Goal: Find specific page/section: Find specific page/section

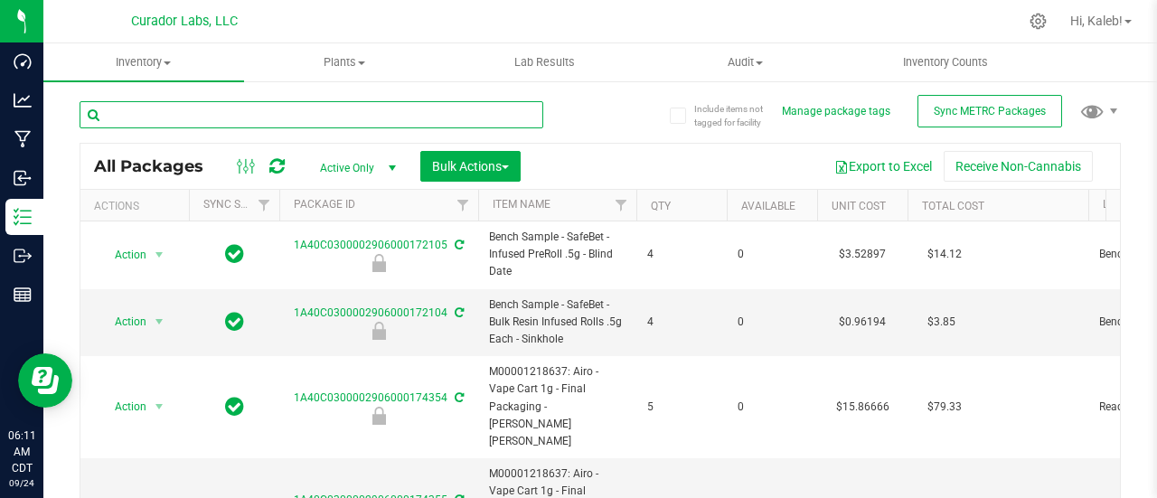
click at [297, 111] on input "text" at bounding box center [312, 114] width 464 height 27
type input "diamond"
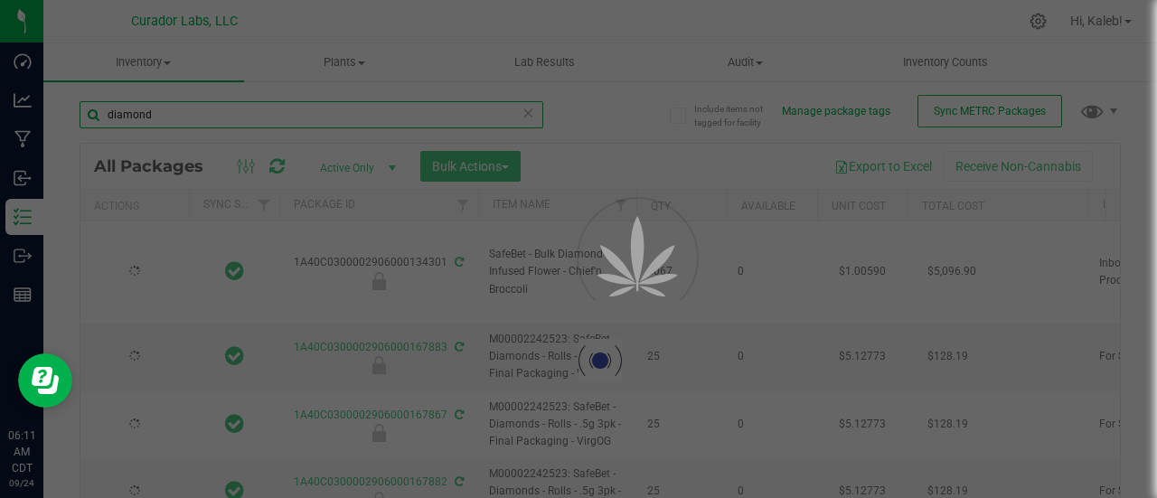
type input "[DATE]"
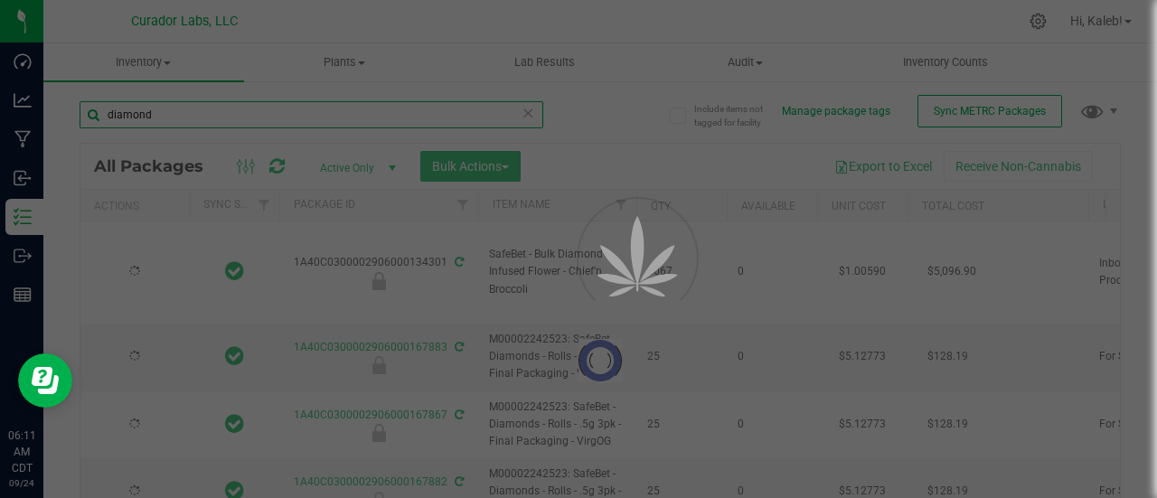
type input "[DATE]"
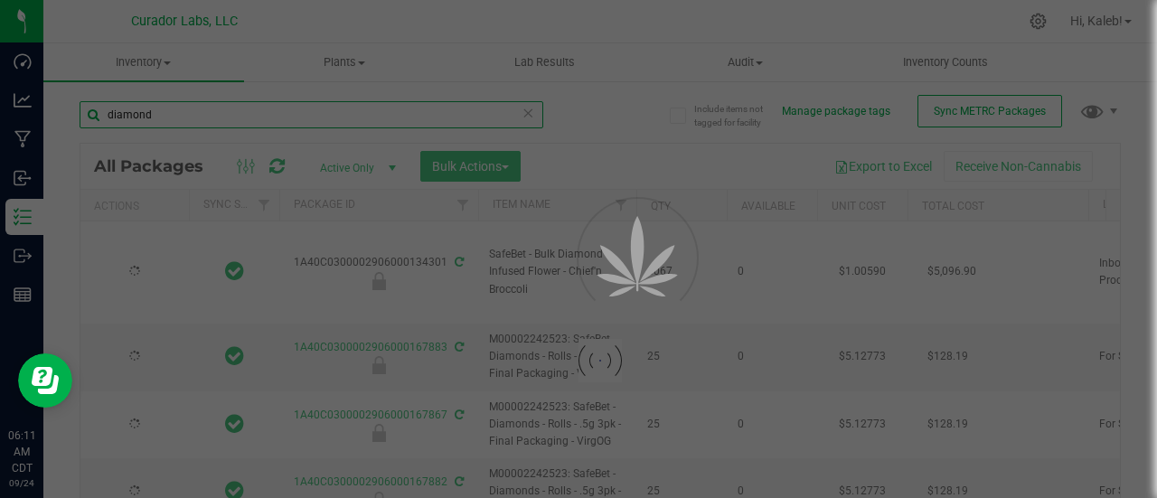
type input "[DATE]"
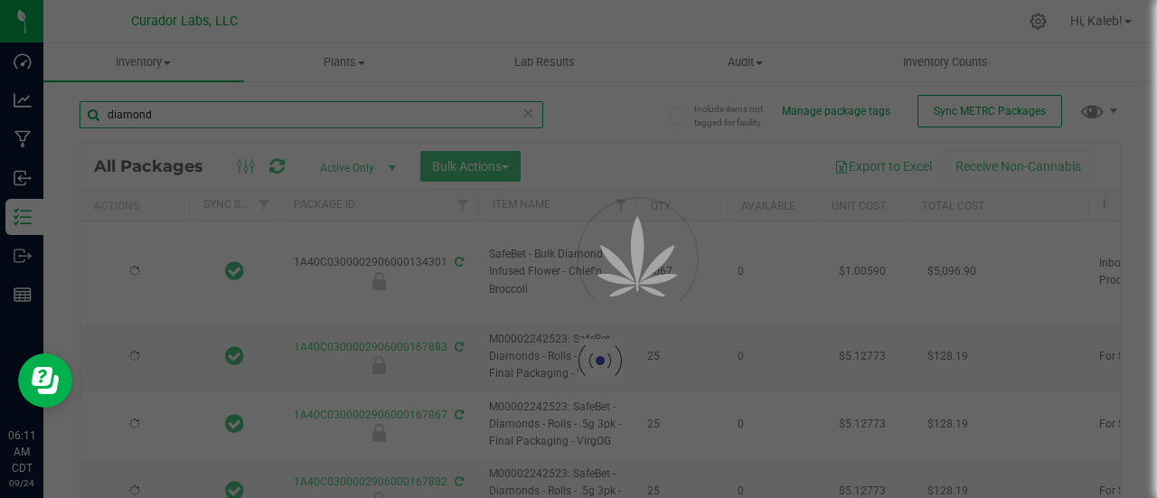
type input "[DATE]"
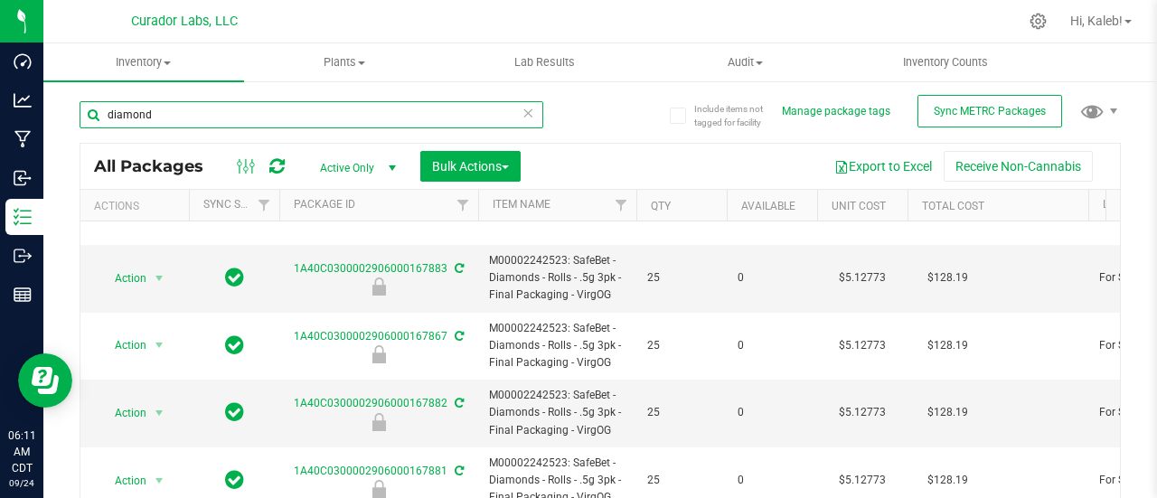
scroll to position [80, 0]
type input "diamond"
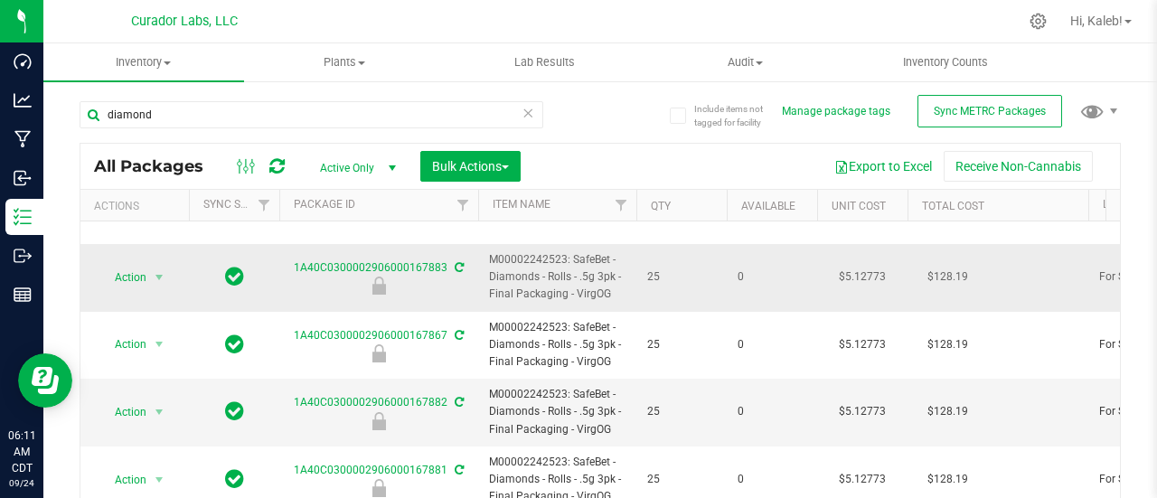
drag, startPoint x: 572, startPoint y: 257, endPoint x: 625, endPoint y: 299, distance: 67.5
click at [625, 299] on span "M00002242523: SafeBet - Diamonds - Rolls - .5g 3pk - Final Packaging - VirgOG" at bounding box center [557, 277] width 137 height 52
copy span "SafeBet - Diamonds - Rolls - .5g 3pk - Final Packaging - VirgOG"
